Goal: Book appointment/travel/reservation

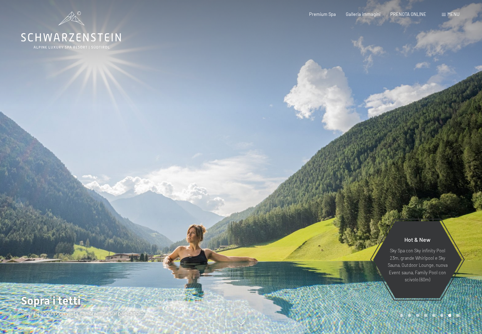
click at [419, 180] on div at bounding box center [361, 167] width 241 height 334
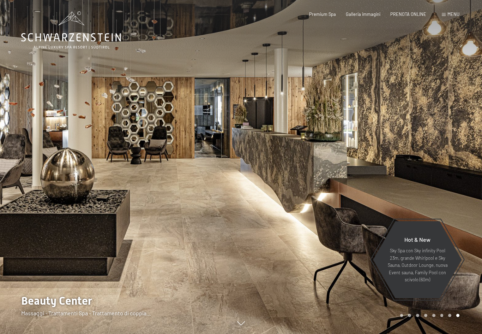
click at [400, 188] on div at bounding box center [361, 167] width 241 height 334
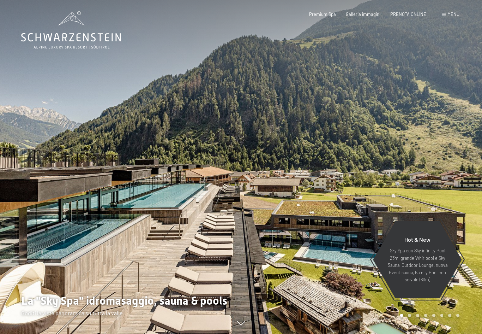
click at [402, 196] on div at bounding box center [361, 167] width 241 height 334
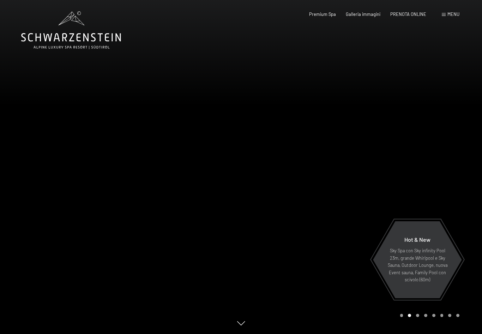
click at [404, 186] on div at bounding box center [361, 167] width 241 height 334
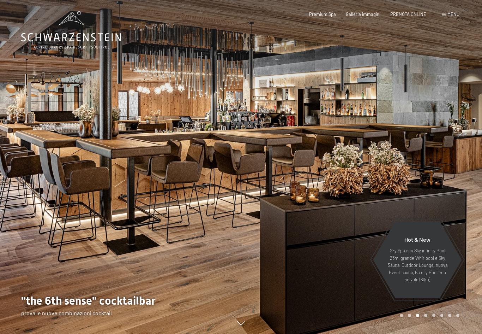
click at [414, 12] on span "PRENOTA ONLINE" at bounding box center [408, 14] width 36 height 6
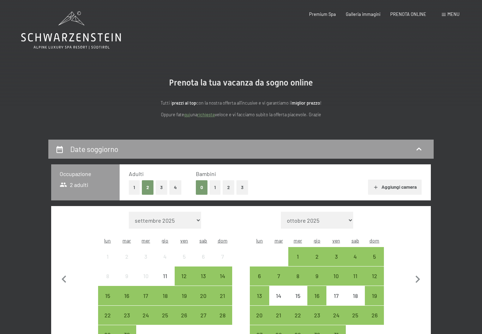
click at [415, 274] on icon "button" at bounding box center [418, 279] width 15 height 15
select select "2025-10-01"
select select "2025-11-01"
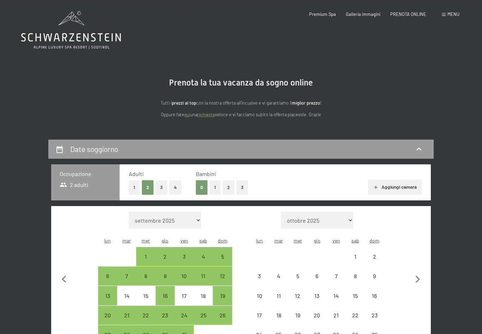
click at [419, 272] on icon "button" at bounding box center [418, 279] width 15 height 15
select select "2025-11-01"
select select "2025-12-01"
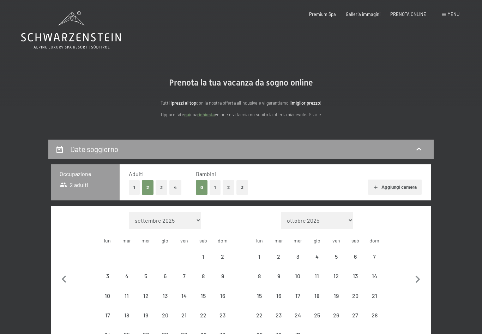
select select "2025-11-01"
select select "2025-12-01"
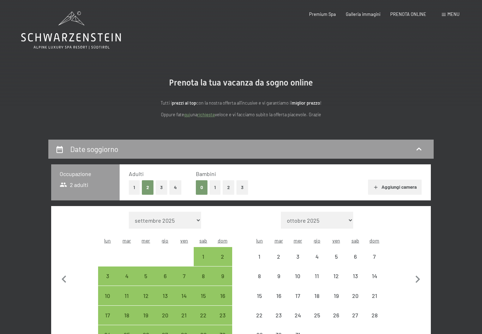
select select "2025-11-01"
select select "2025-12-01"
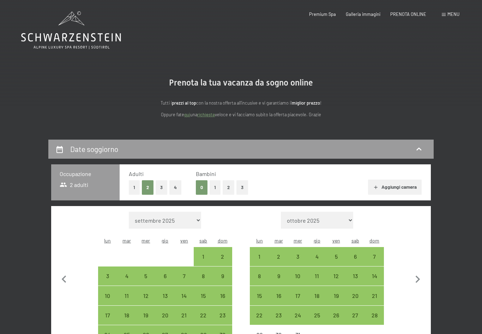
click at [420, 272] on icon "button" at bounding box center [418, 279] width 15 height 15
select select "2025-12-01"
select select "2026-01-01"
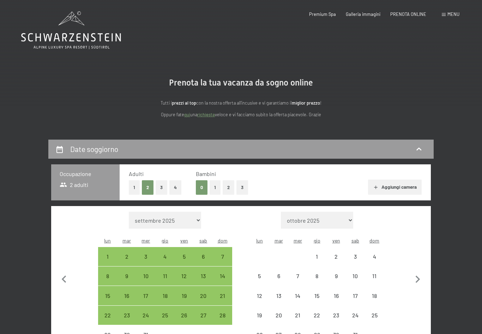
select select "2025-12-01"
select select "2026-01-01"
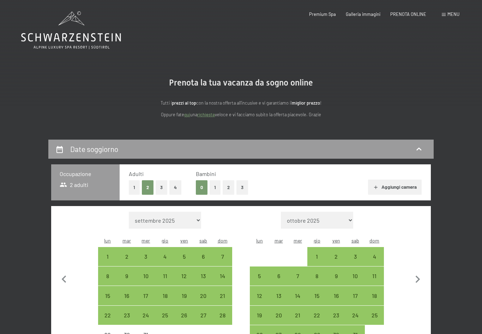
click at [416, 272] on icon "button" at bounding box center [418, 279] width 15 height 15
select select "2026-01-01"
select select "2026-02-01"
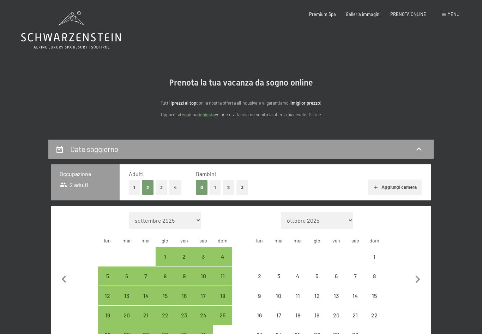
select select "2026-01-01"
select select "2026-02-01"
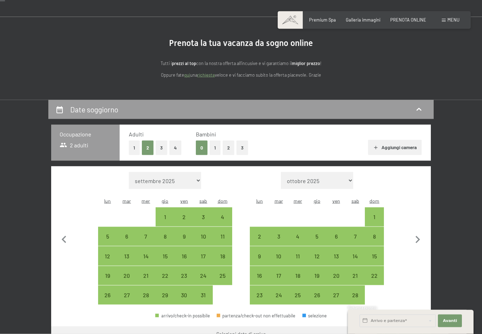
scroll to position [43, 0]
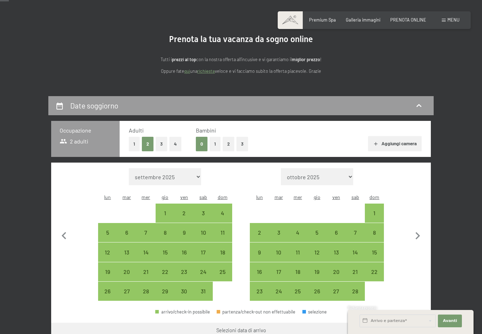
click at [320, 263] on div "19" at bounding box center [317, 272] width 18 height 18
select select "2026-01-01"
select select "2026-02-01"
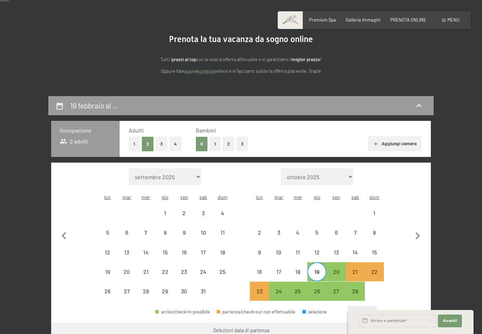
click at [320, 288] on div "26" at bounding box center [317, 297] width 18 height 18
select select "2026-01-01"
select select "2026-02-01"
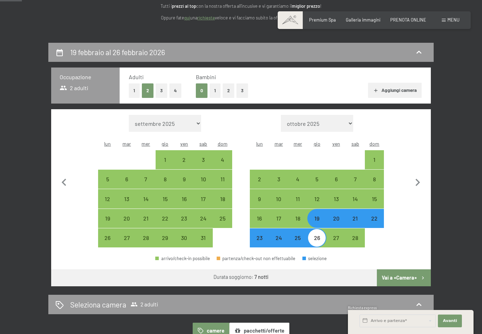
click at [409, 270] on button "Vai a «Camera»" at bounding box center [404, 277] width 54 height 17
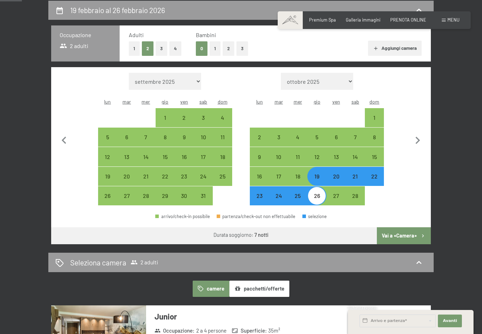
select select "2026-01-01"
select select "2026-02-01"
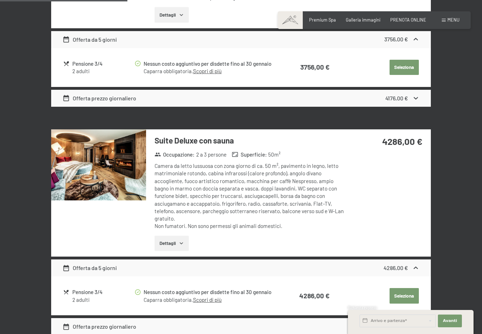
scroll to position [510, 0]
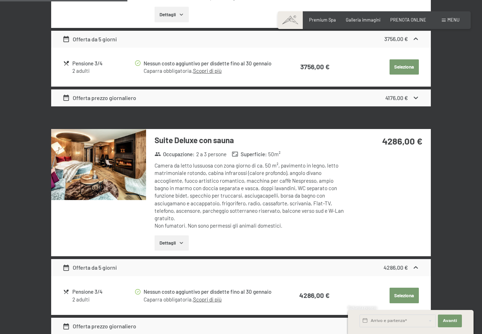
click at [189, 238] on button "Dettagli" at bounding box center [172, 243] width 34 height 16
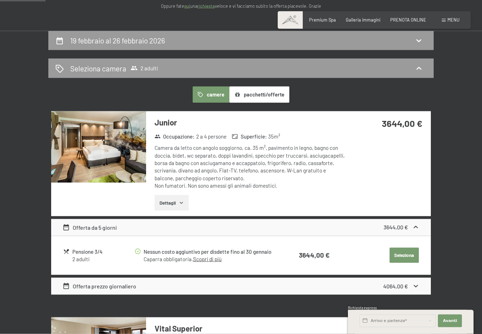
scroll to position [0, 0]
